Goal: Obtain resource: Obtain resource

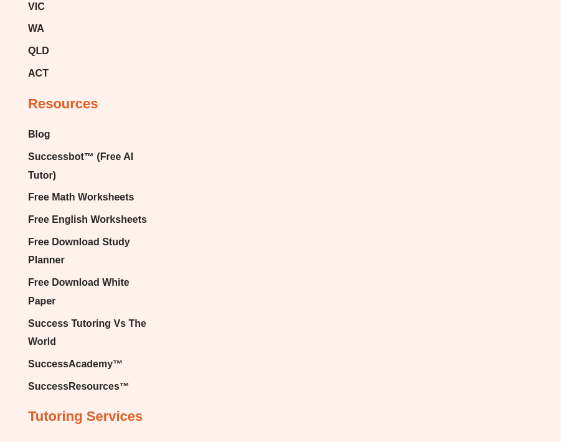
scroll to position [7863, 0]
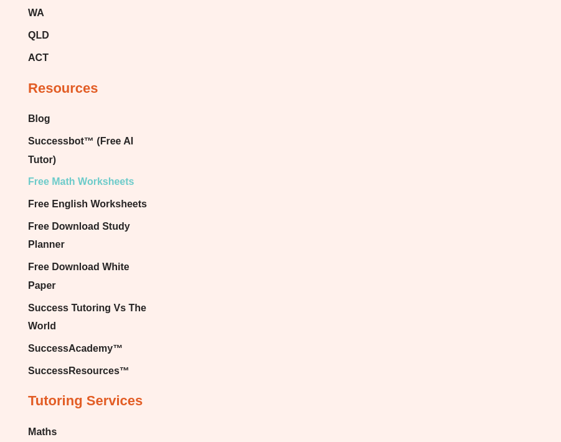
click at [84, 173] on span "Free Math Worksheets" at bounding box center [81, 182] width 106 height 19
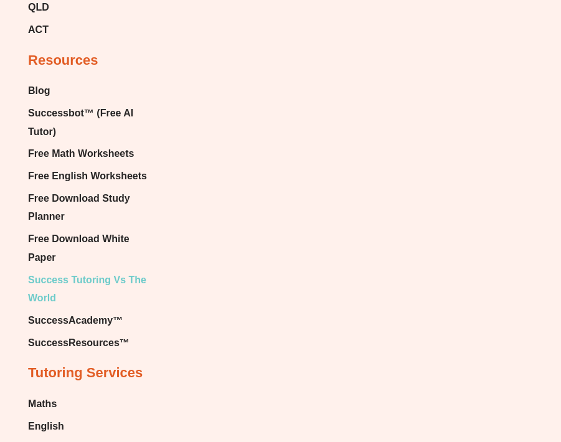
scroll to position [7890, 0]
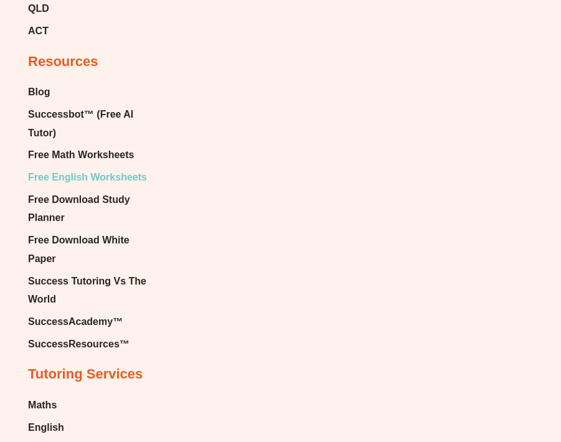
click at [102, 168] on span "Free English Worksheets" at bounding box center [87, 177] width 119 height 19
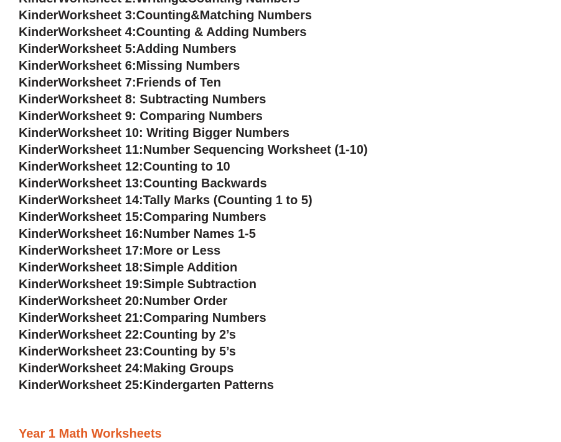
scroll to position [729, 0]
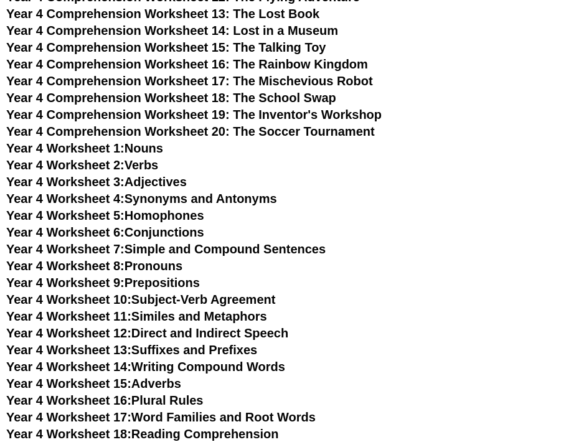
scroll to position [303, 0]
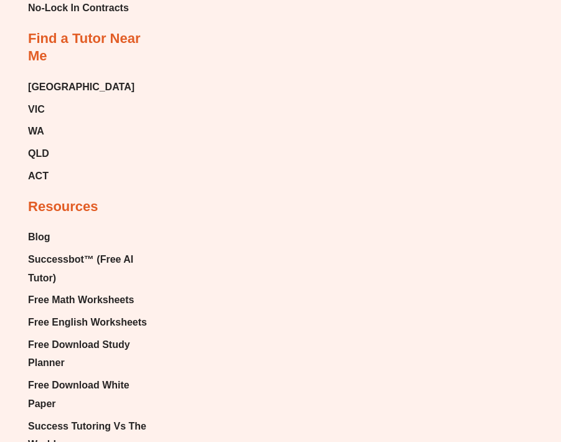
scroll to position [7801, 0]
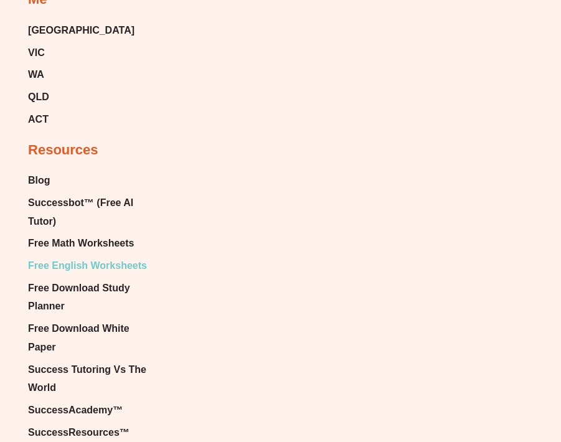
click at [87, 257] on span "Free English Worksheets" at bounding box center [87, 266] width 119 height 19
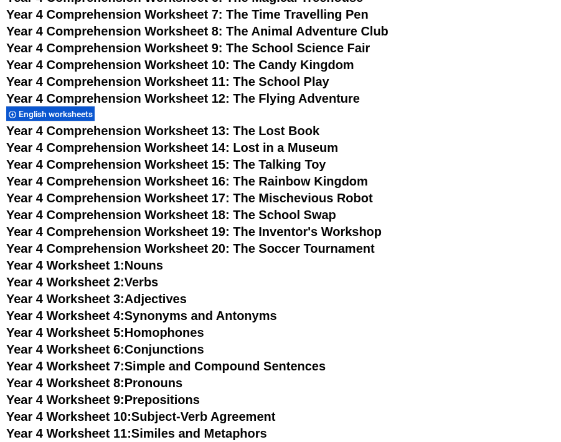
scroll to position [4203, 0]
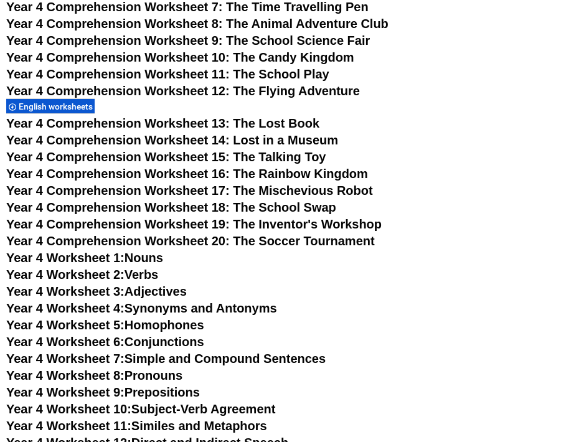
click at [148, 290] on link "Year 4 Worksheet 3: Adjectives" at bounding box center [96, 292] width 181 height 14
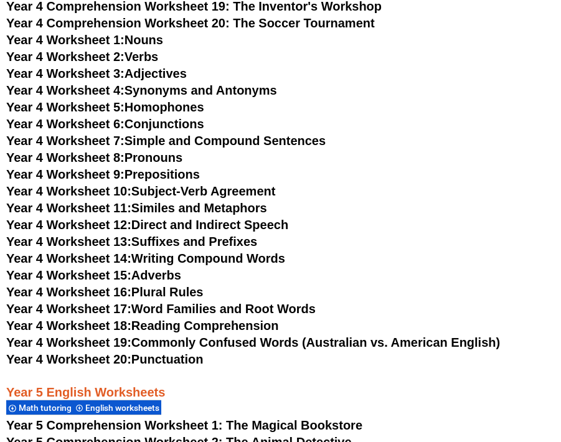
scroll to position [4420, 0]
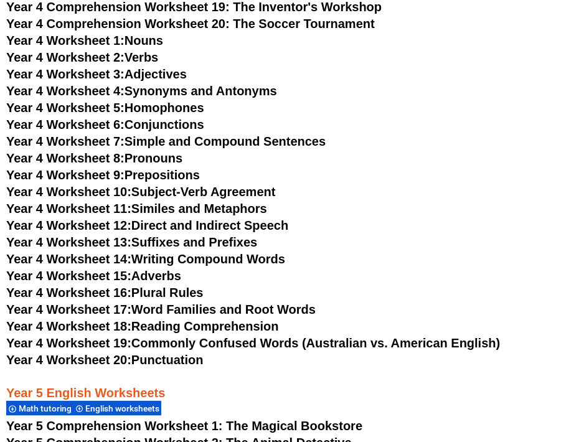
click at [189, 364] on link "Year 4 Worksheet 20: Punctuation" at bounding box center [104, 360] width 197 height 14
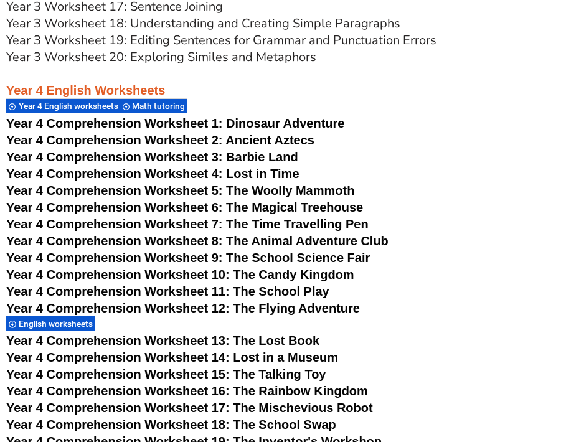
scroll to position [4127, 0]
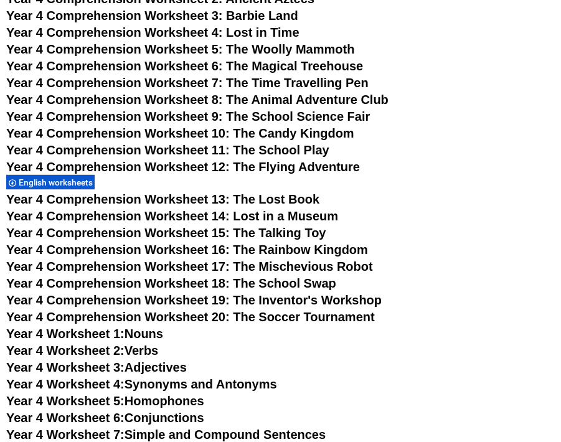
click at [278, 320] on span "Year 4 Comprehension Worksheet 20: The Soccer Tournament" at bounding box center [190, 317] width 369 height 14
